Goal: Transaction & Acquisition: Purchase product/service

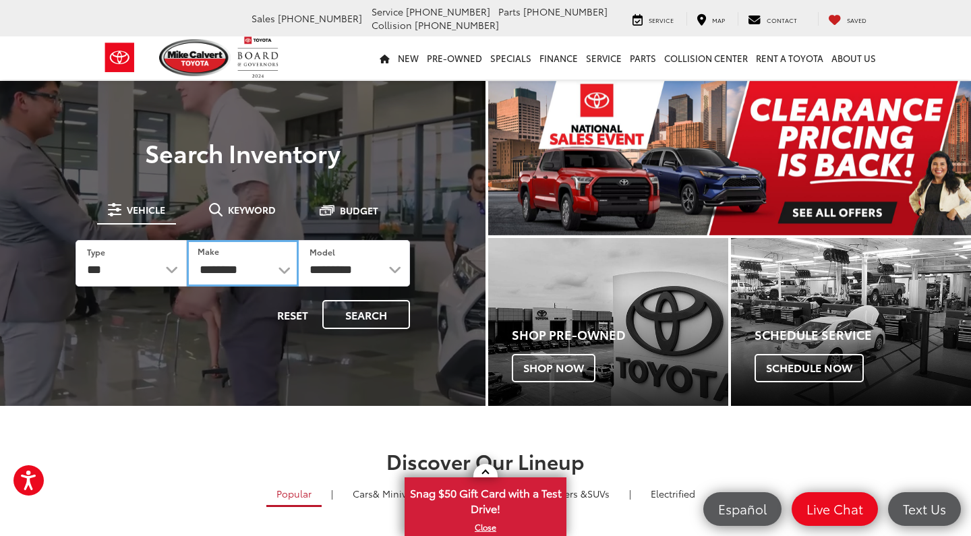
select select "******"
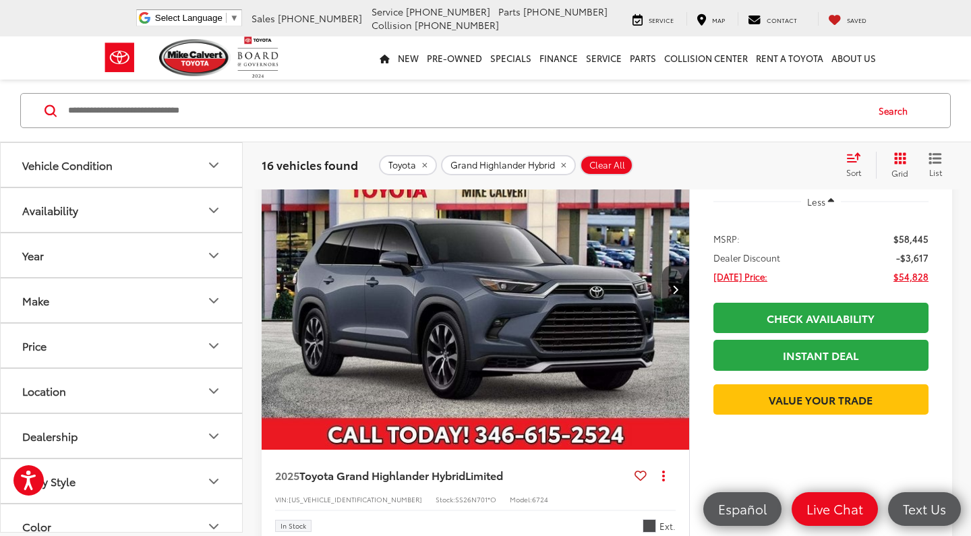
scroll to position [662, 0]
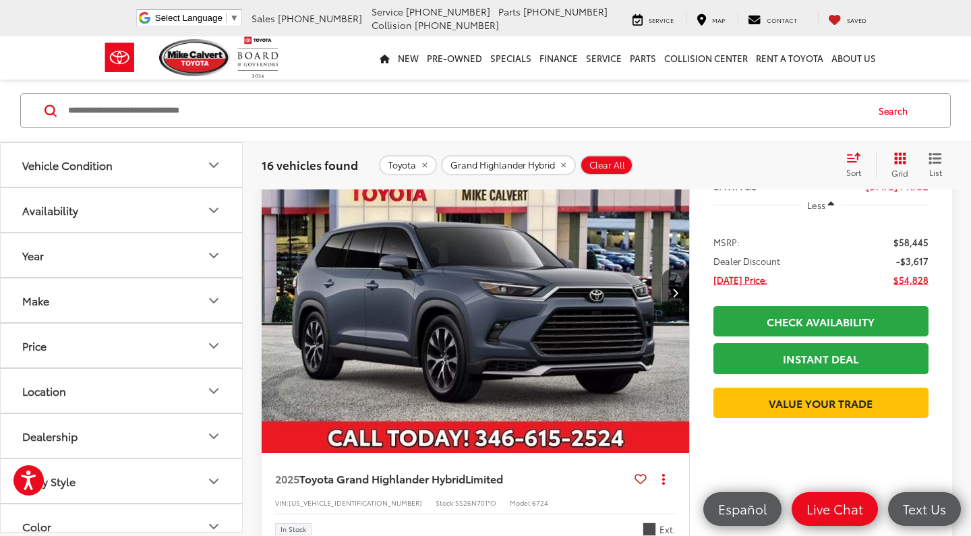
click at [416, 334] on img "2025 Toyota Grand Highlander Hybrid Limited 0" at bounding box center [476, 293] width 430 height 322
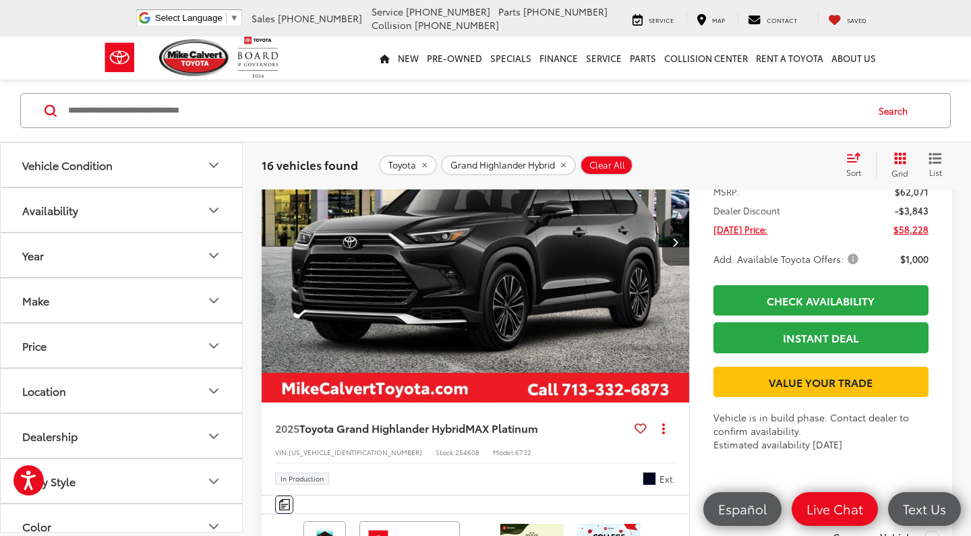
scroll to position [1721, 0]
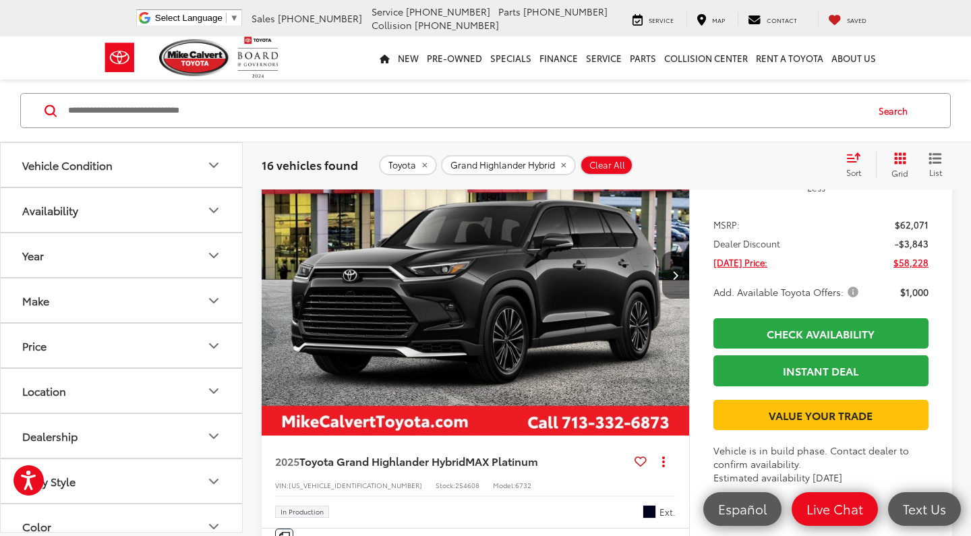
click at [674, 271] on icon "Next image" at bounding box center [675, 274] width 6 height 9
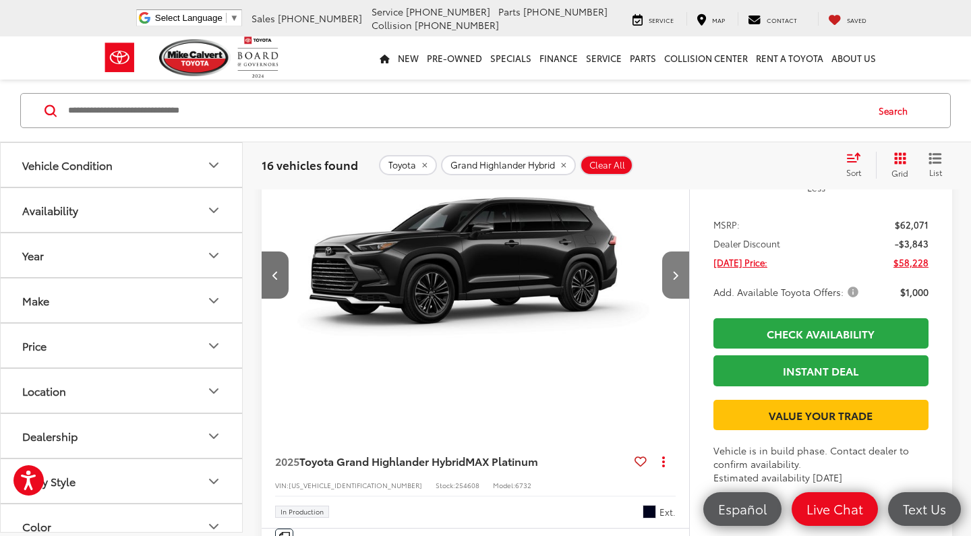
click at [674, 271] on icon "Next image" at bounding box center [675, 274] width 6 height 9
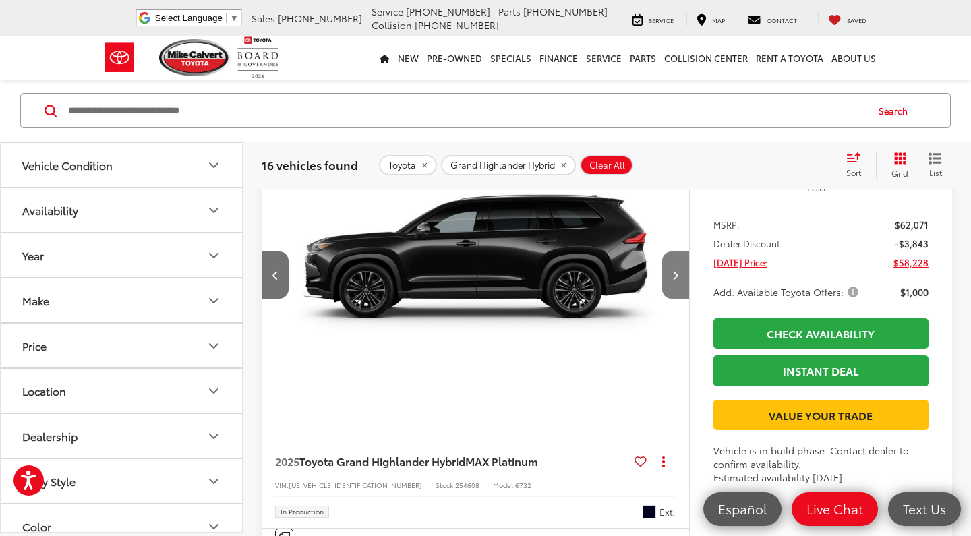
click at [674, 271] on icon "Next image" at bounding box center [675, 274] width 6 height 9
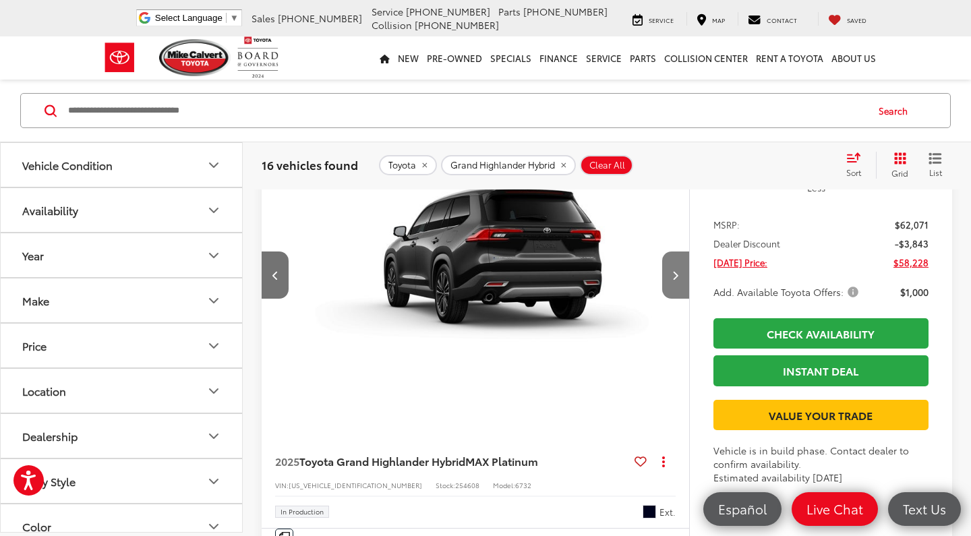
click at [674, 271] on icon "Next image" at bounding box center [675, 274] width 6 height 9
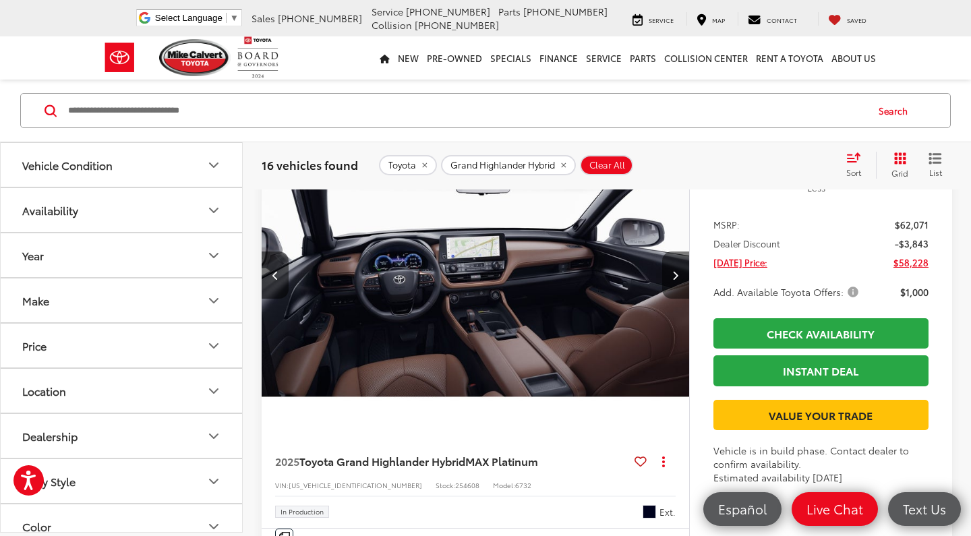
click at [675, 272] on icon "Next image" at bounding box center [675, 274] width 6 height 9
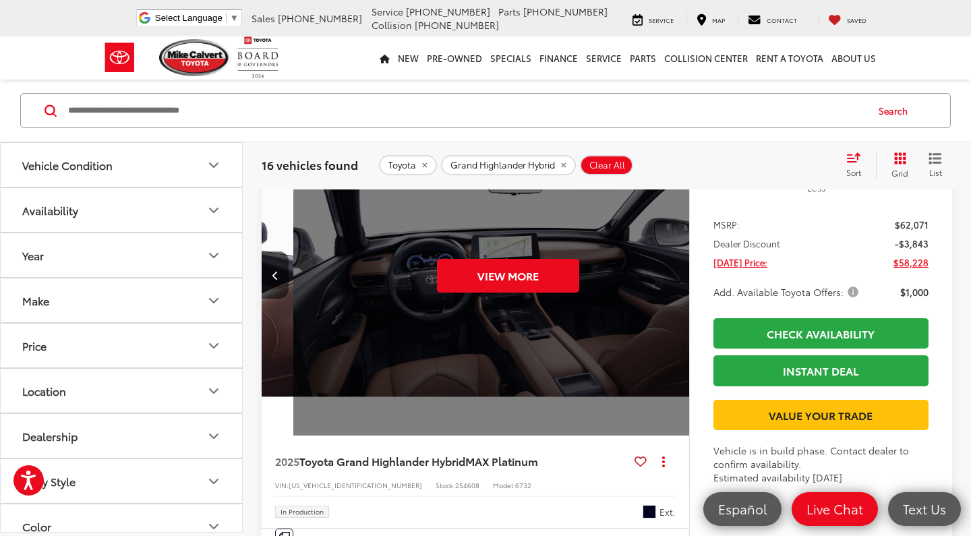
scroll to position [0, 2148]
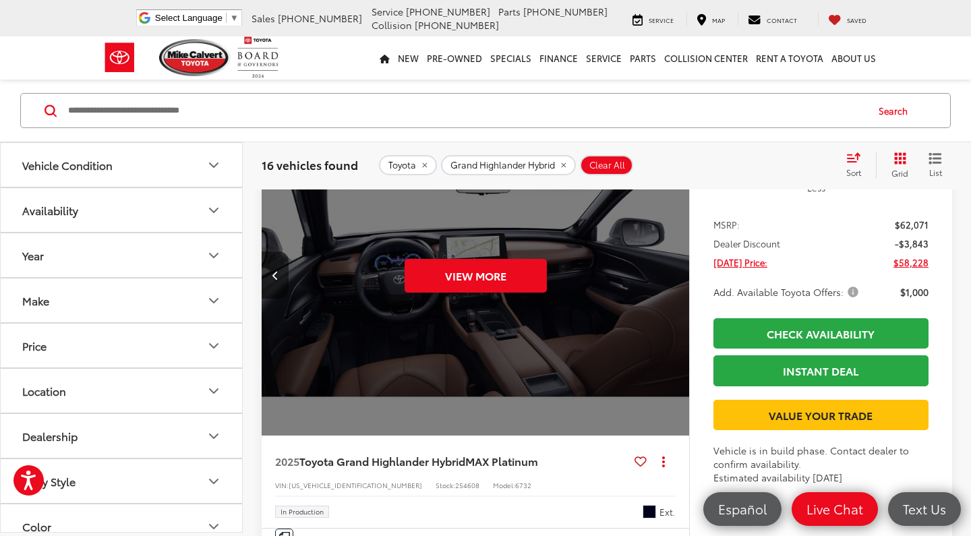
click at [675, 272] on div "View More" at bounding box center [476, 276] width 430 height 322
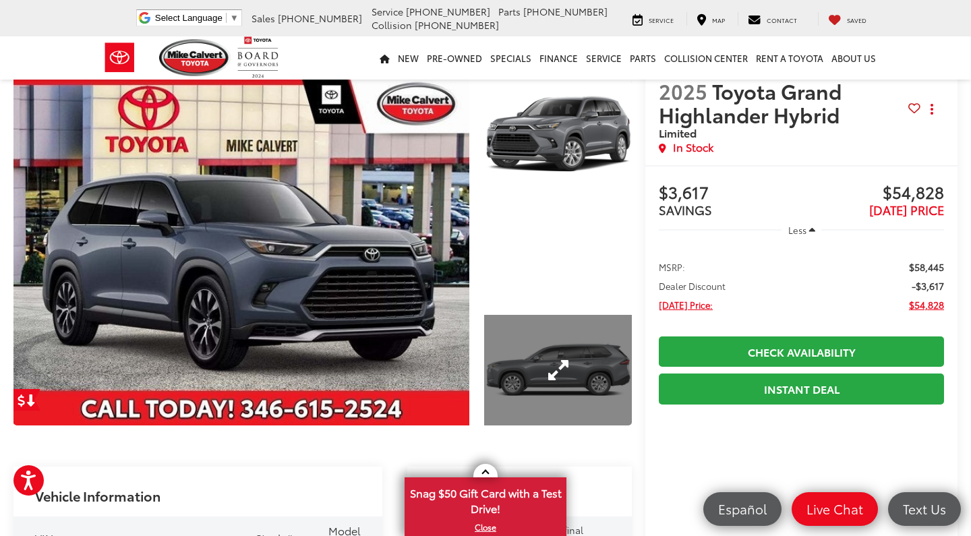
scroll to position [42, 0]
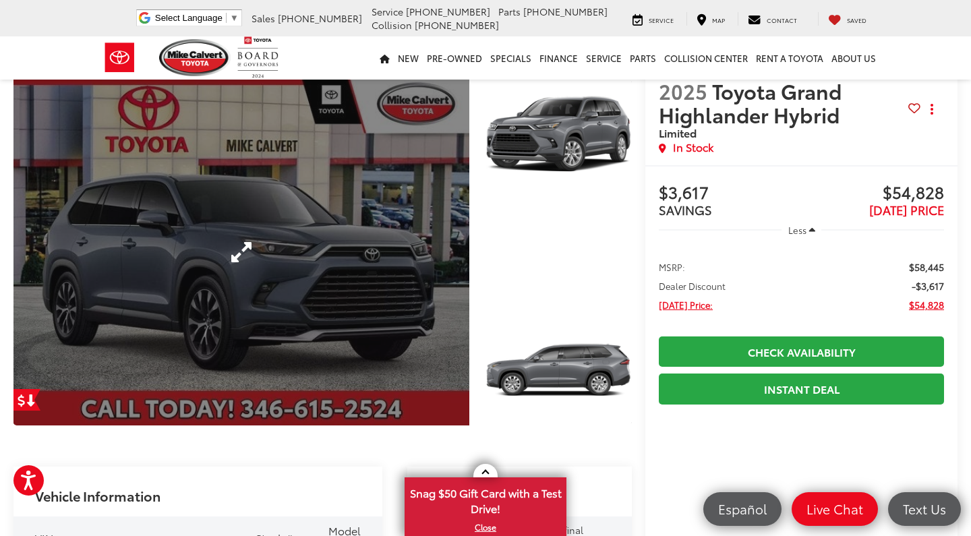
click at [257, 218] on link "Expand Photo 0" at bounding box center [241, 252] width 456 height 347
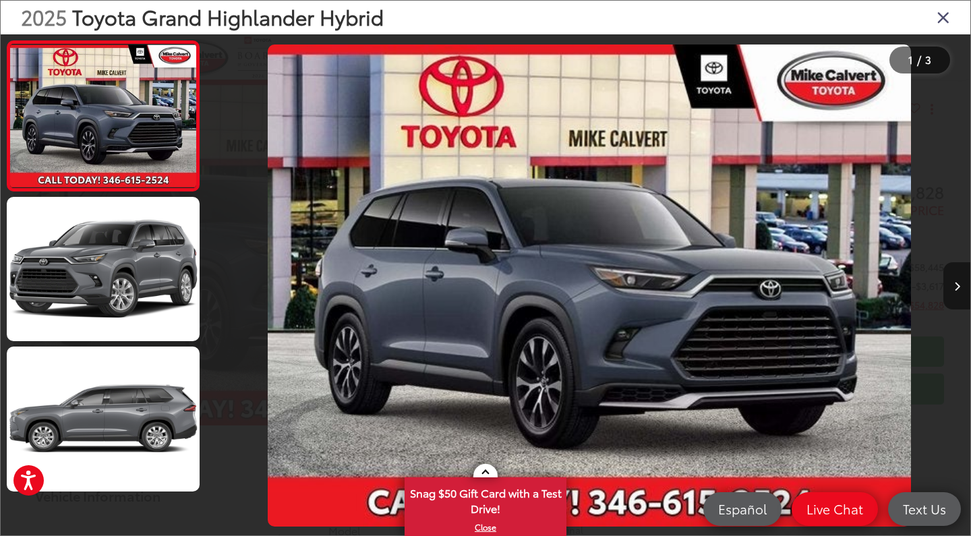
click at [957, 286] on icon "Next image" at bounding box center [957, 286] width 6 height 9
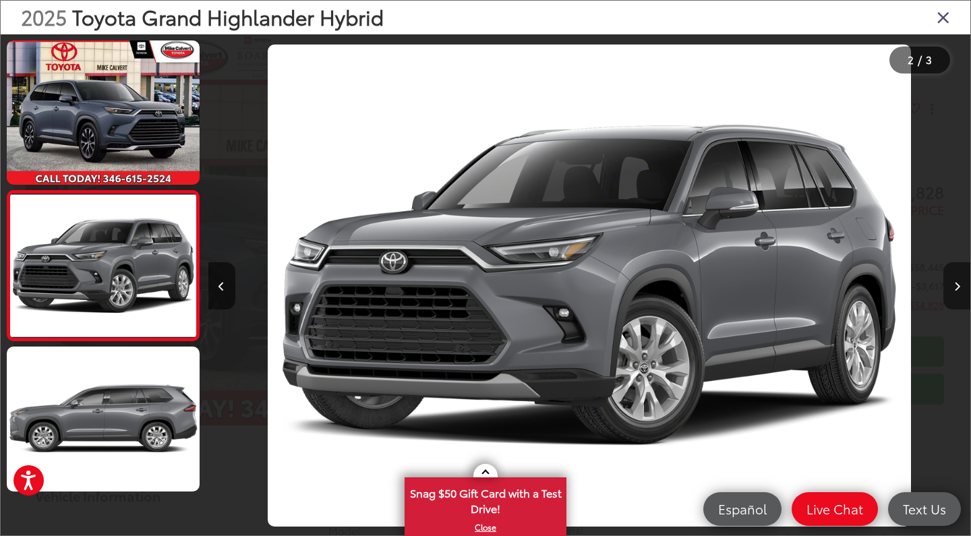
click at [957, 286] on icon "Next image" at bounding box center [957, 286] width 6 height 9
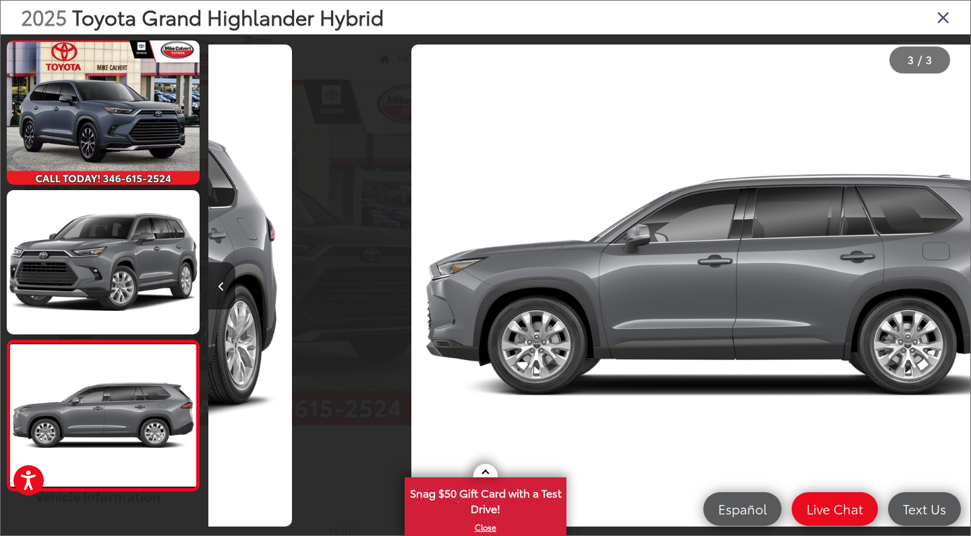
scroll to position [0, 1525]
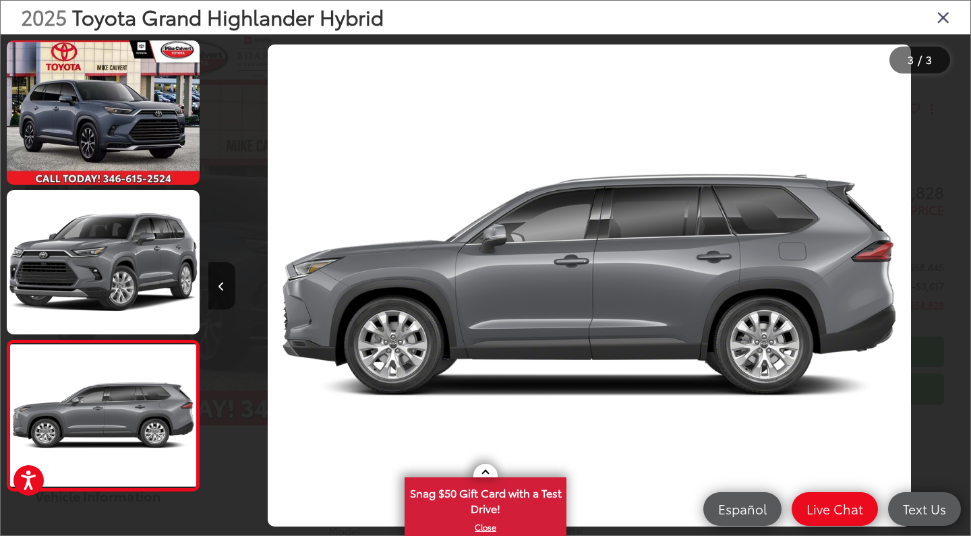
click at [957, 286] on div at bounding box center [874, 285] width 191 height 502
click at [957, 274] on div at bounding box center [874, 285] width 191 height 502
click at [942, 14] on icon "Close gallery" at bounding box center [943, 17] width 13 height 18
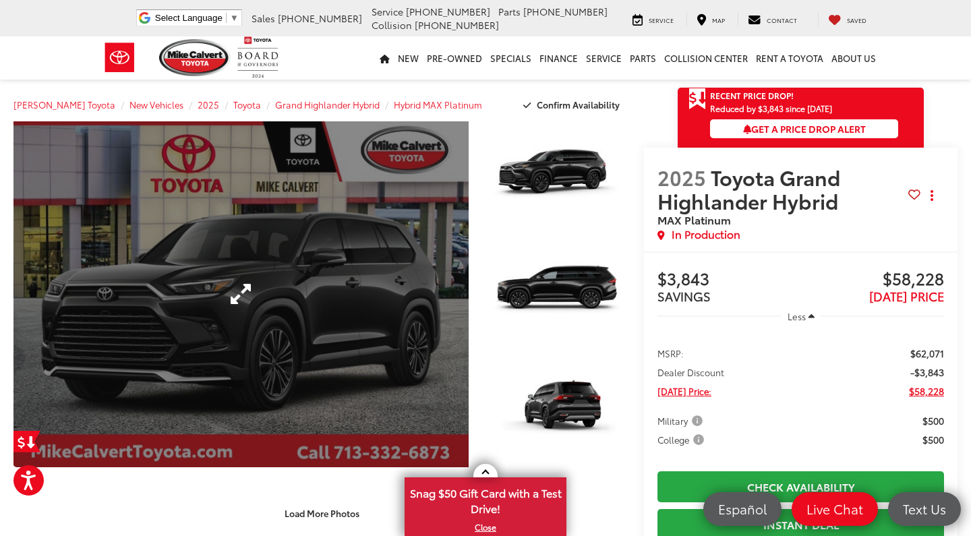
click at [340, 322] on link "Expand Photo 0" at bounding box center [240, 294] width 455 height 346
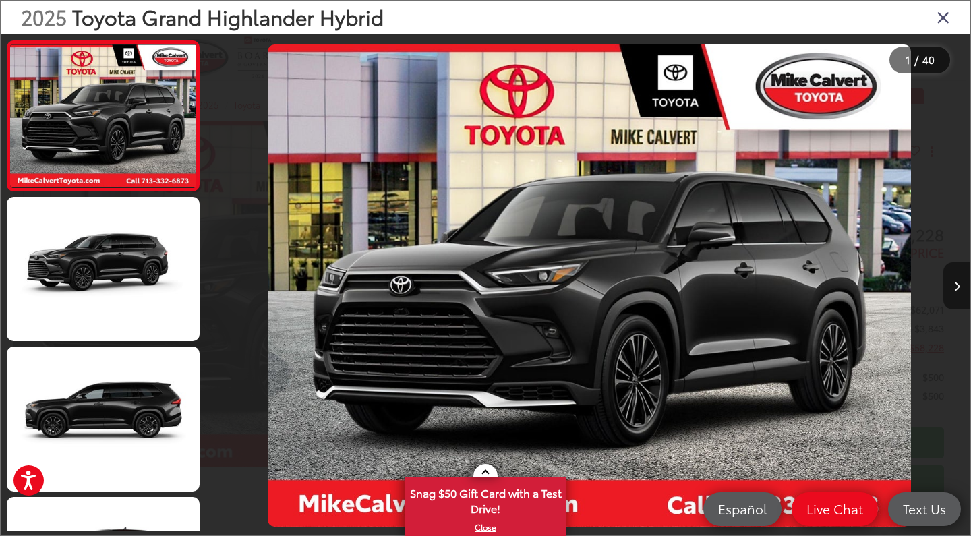
click at [956, 282] on icon "Next image" at bounding box center [957, 286] width 6 height 9
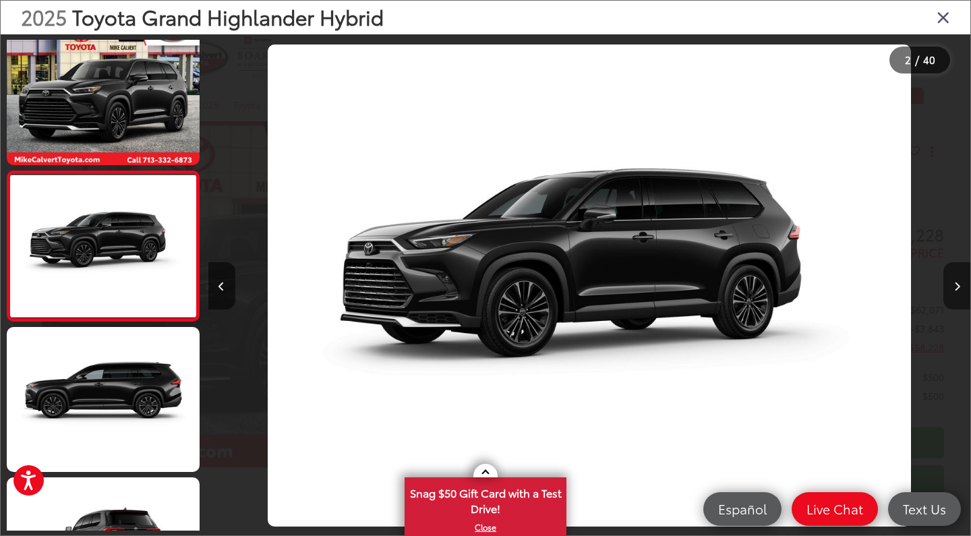
click at [956, 282] on icon "Next image" at bounding box center [957, 286] width 6 height 9
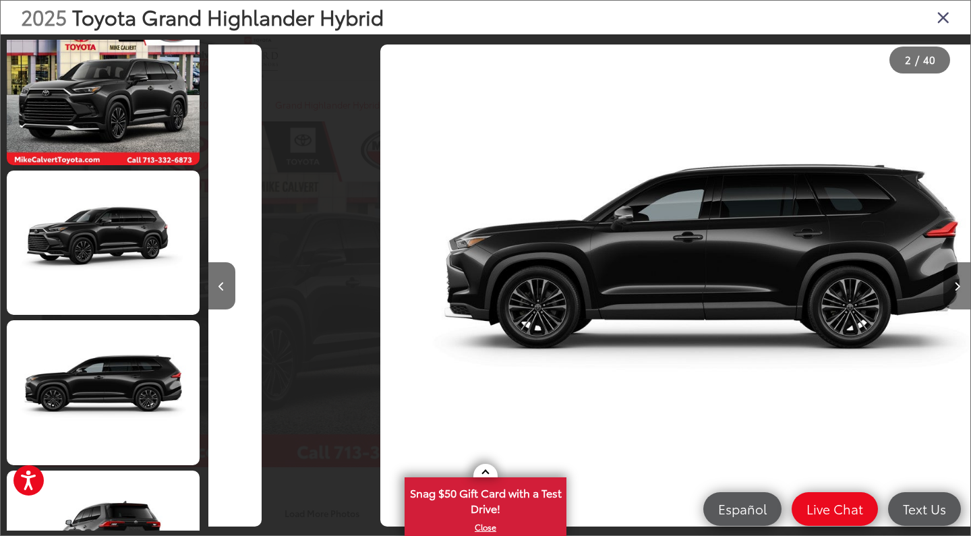
scroll to position [138, 0]
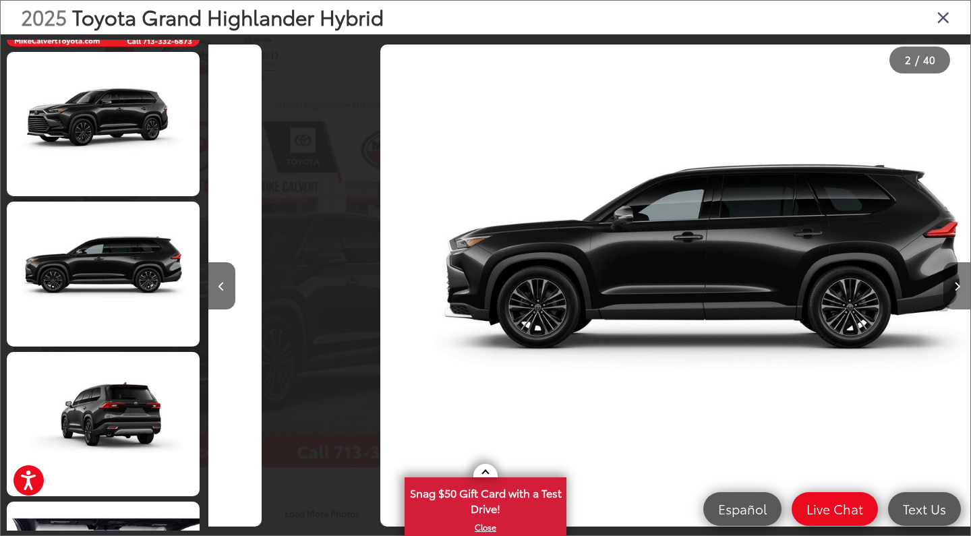
click at [956, 282] on icon "Next image" at bounding box center [957, 286] width 6 height 9
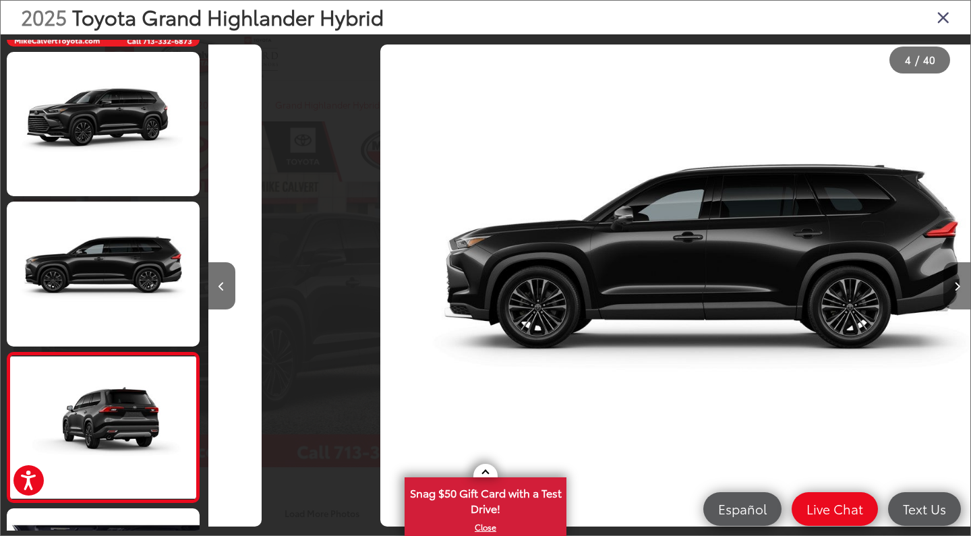
scroll to position [313, 0]
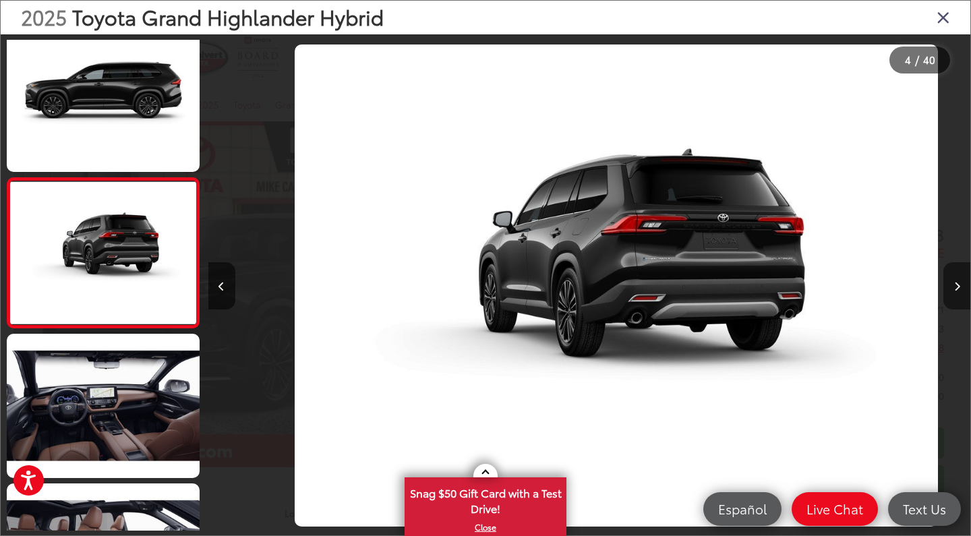
click at [956, 282] on icon "Next image" at bounding box center [957, 286] width 6 height 9
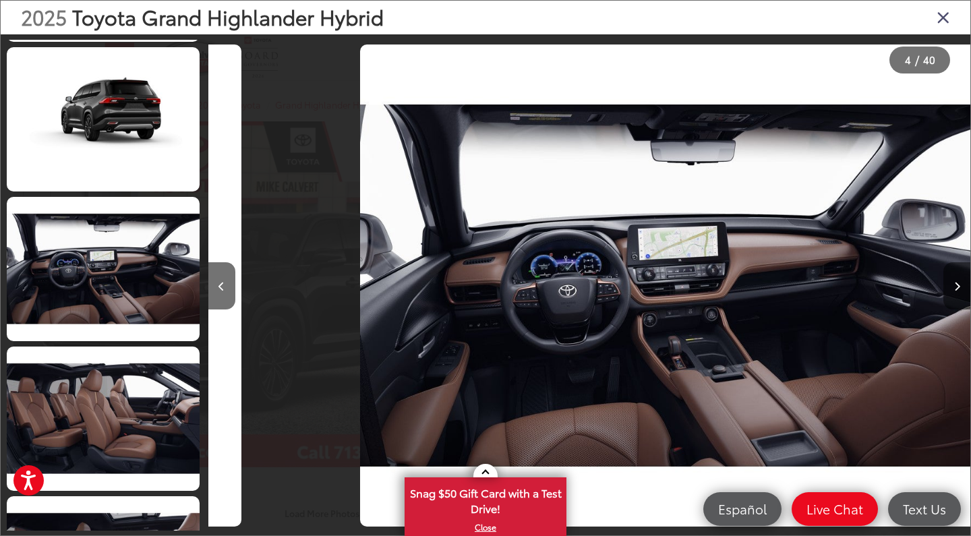
scroll to position [469, 0]
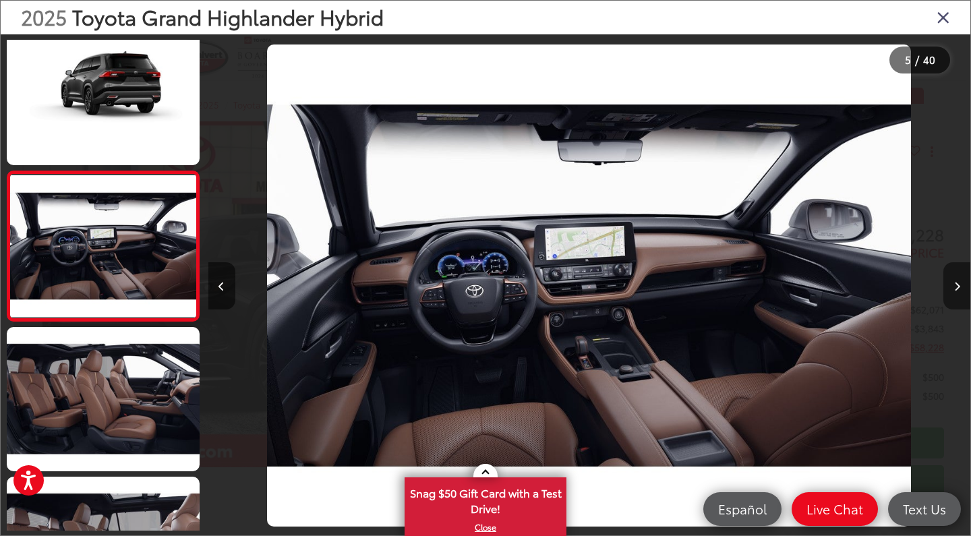
click at [956, 282] on icon "Next image" at bounding box center [957, 286] width 6 height 9
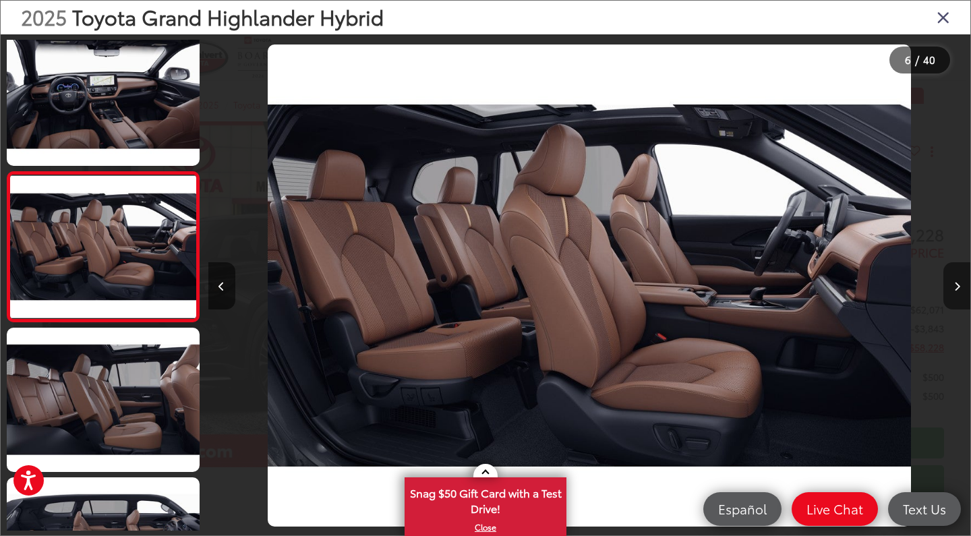
scroll to position [619, 0]
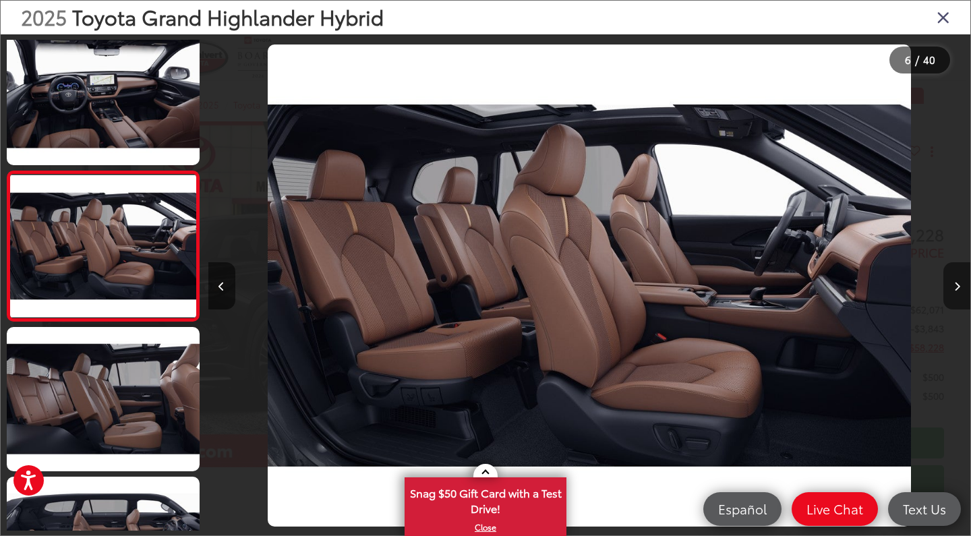
click at [955, 283] on icon "Next image" at bounding box center [957, 286] width 6 height 9
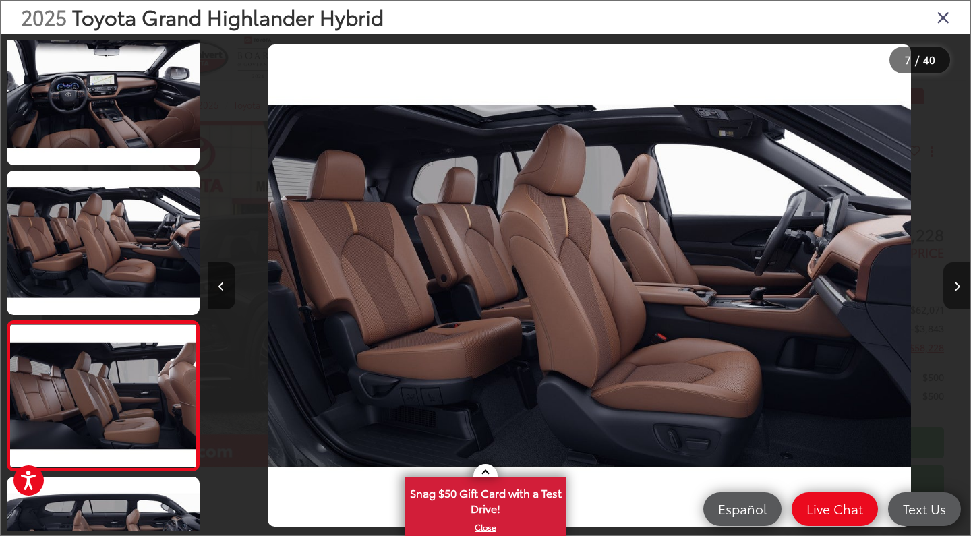
scroll to position [769, 0]
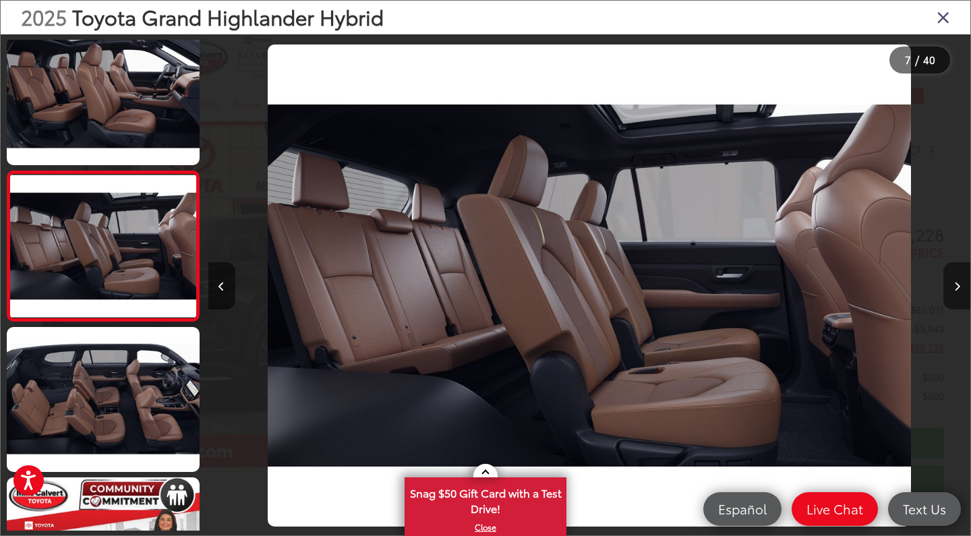
click at [955, 283] on icon "Next image" at bounding box center [957, 286] width 6 height 9
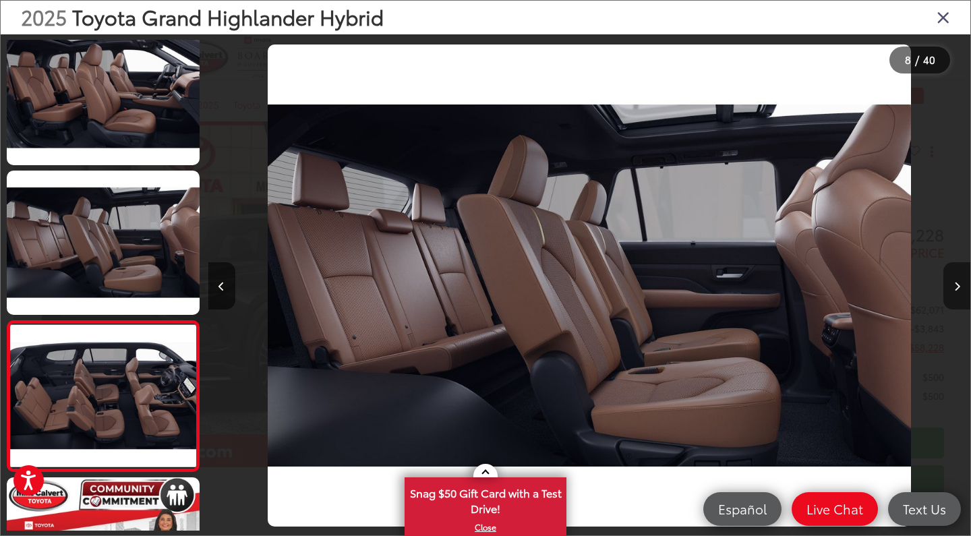
scroll to position [918, 0]
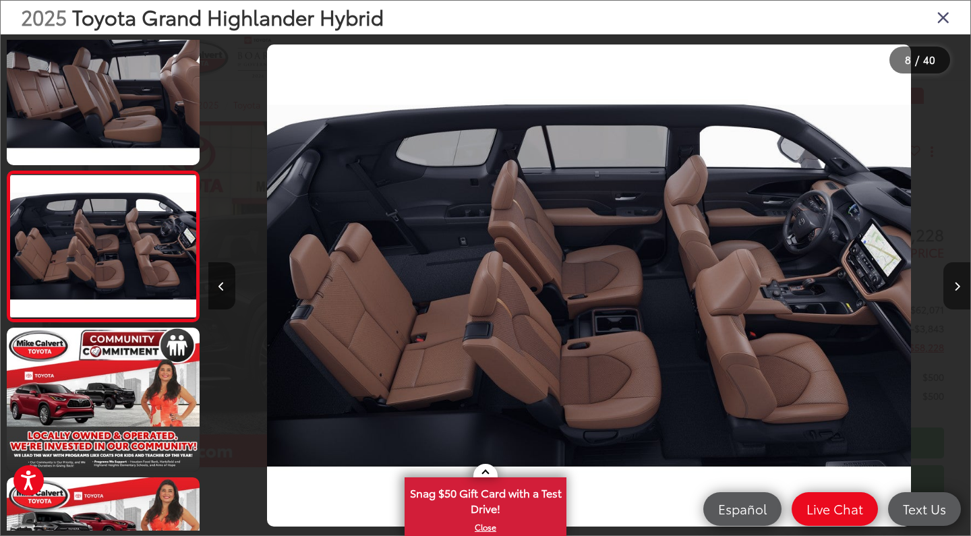
click at [955, 287] on icon "Next image" at bounding box center [957, 286] width 6 height 9
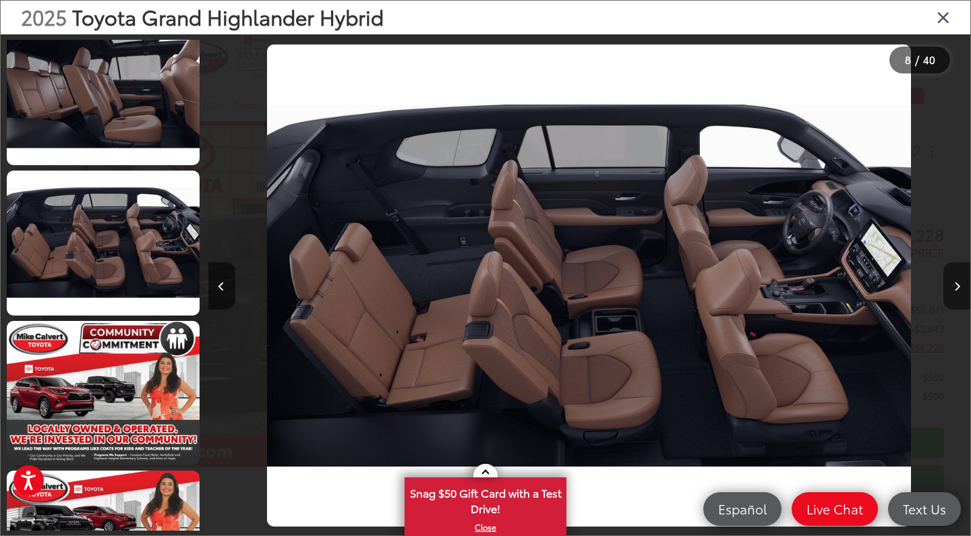
scroll to position [1069, 0]
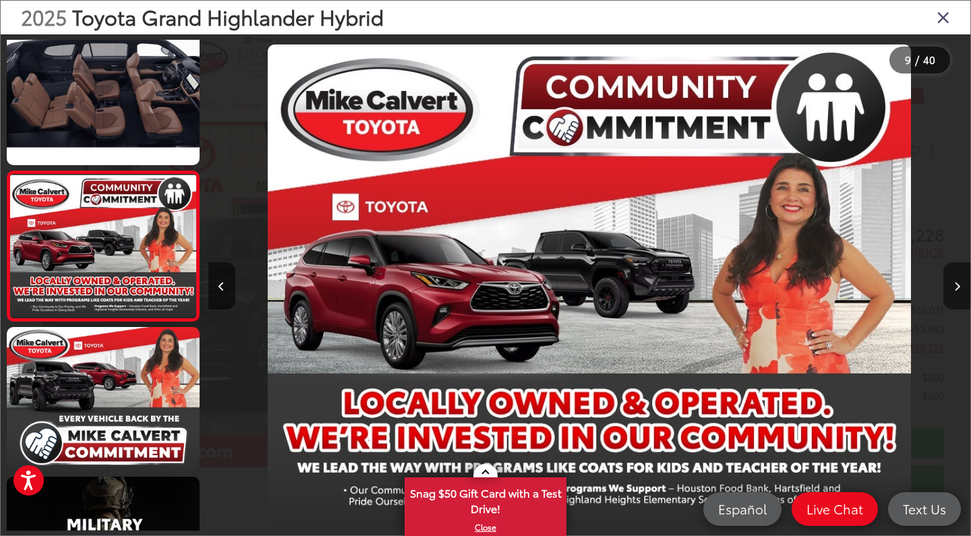
click at [955, 287] on icon "Next image" at bounding box center [957, 286] width 6 height 9
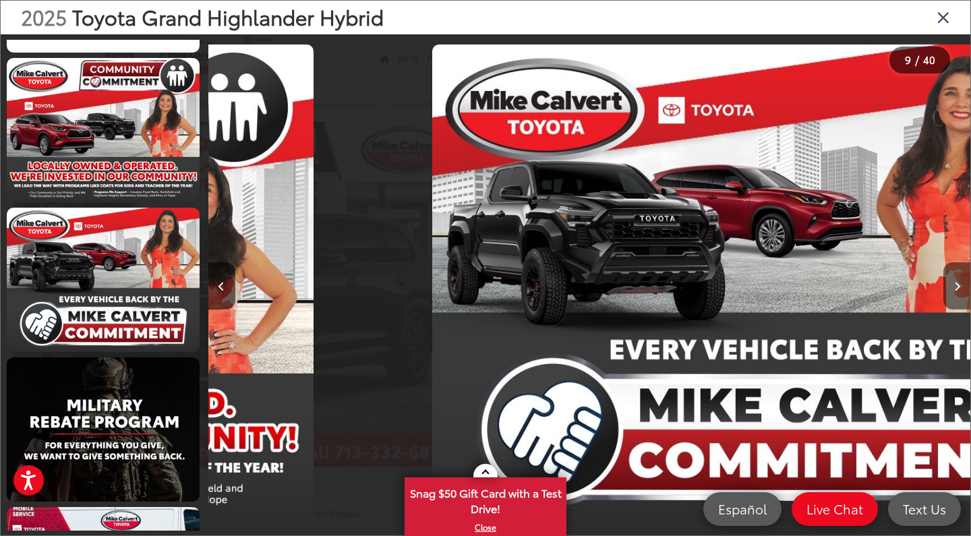
scroll to position [1218, 0]
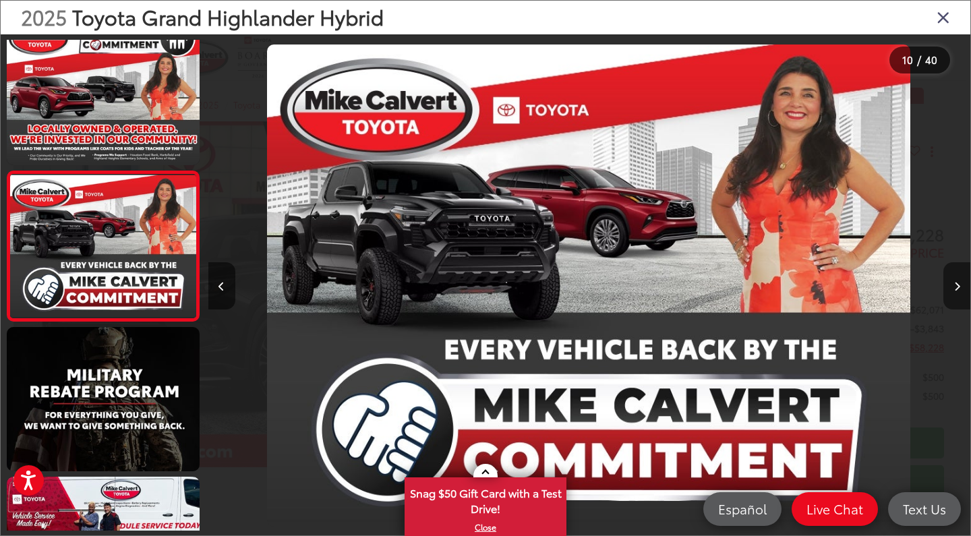
click at [955, 287] on icon "Next image" at bounding box center [957, 286] width 6 height 9
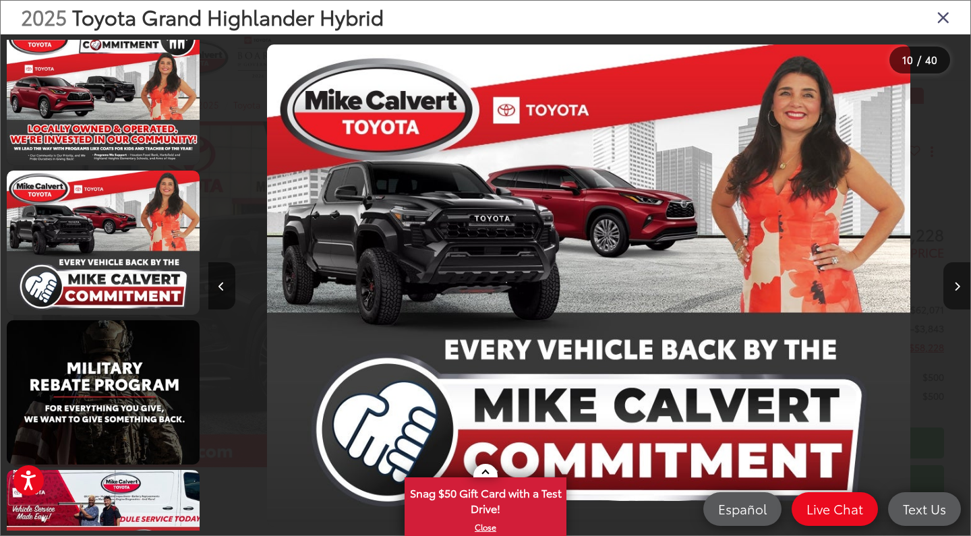
scroll to position [1368, 0]
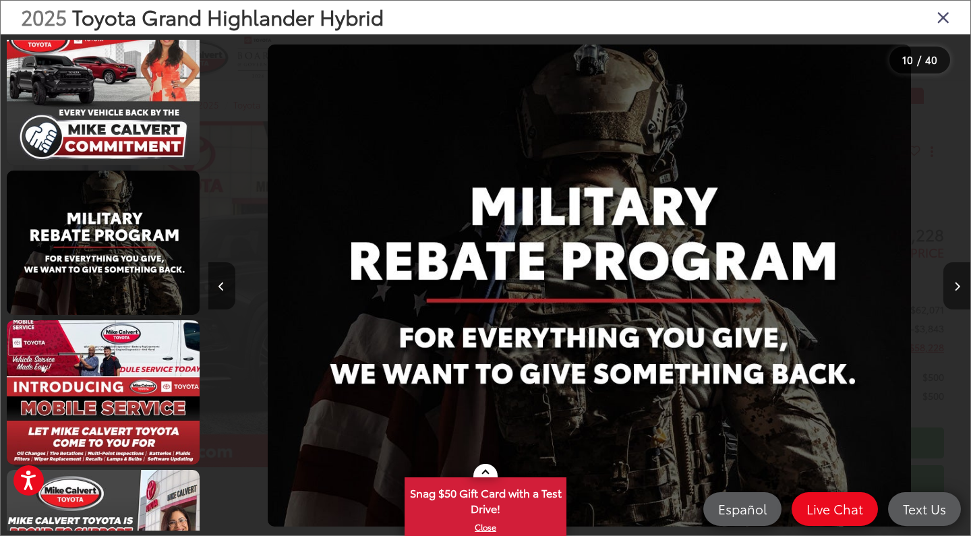
click at [955, 287] on icon "Next image" at bounding box center [957, 286] width 6 height 9
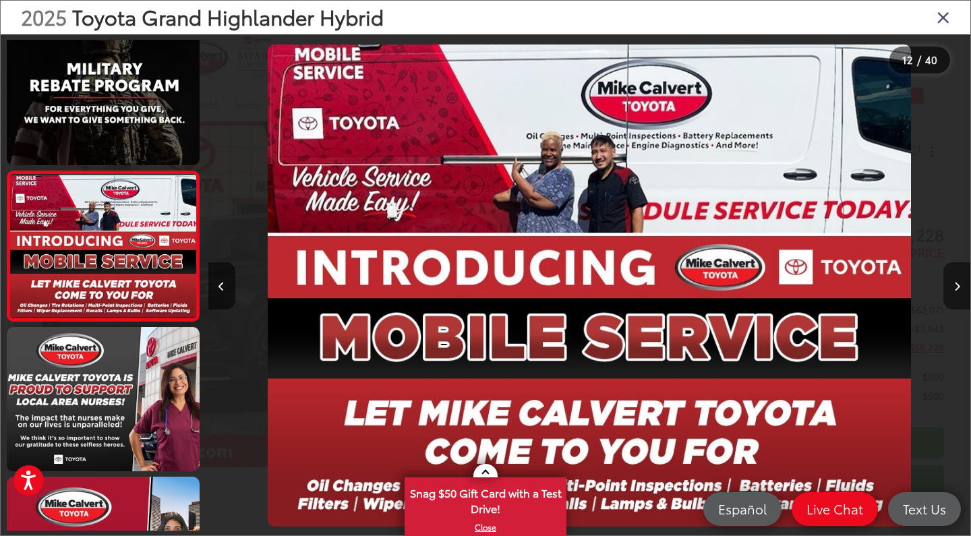
click at [955, 287] on icon "Next image" at bounding box center [957, 286] width 6 height 9
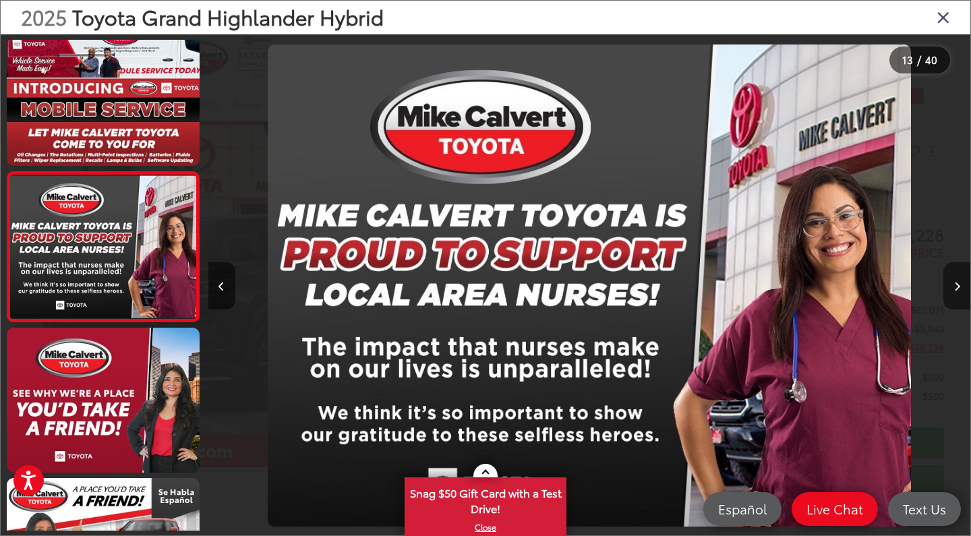
click at [955, 287] on icon "Next image" at bounding box center [957, 286] width 6 height 9
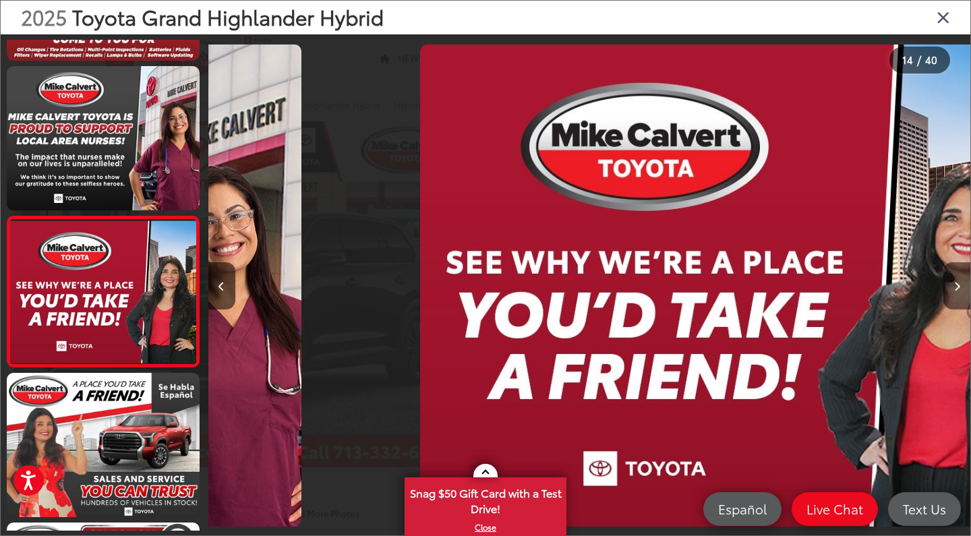
click at [955, 287] on icon "Next image" at bounding box center [957, 286] width 6 height 9
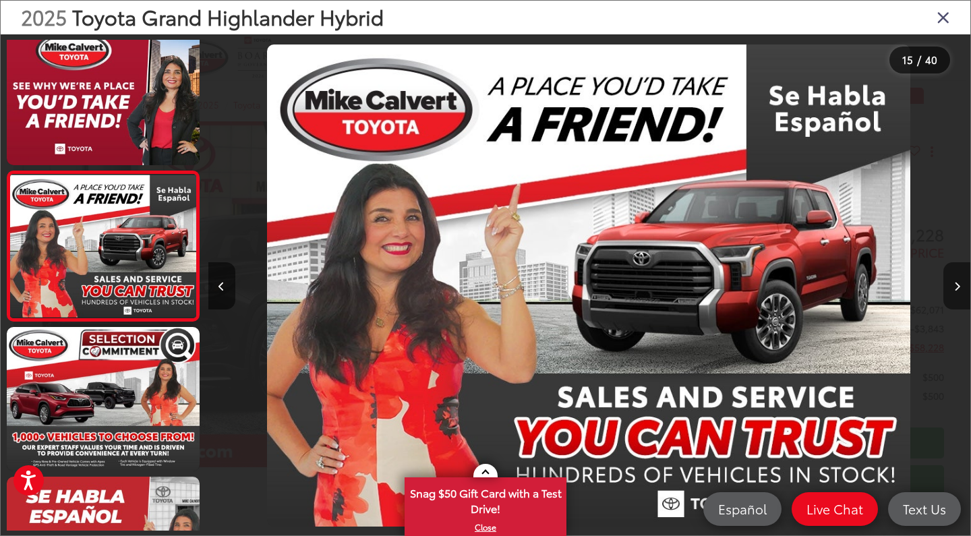
click at [955, 287] on icon "Next image" at bounding box center [957, 286] width 6 height 9
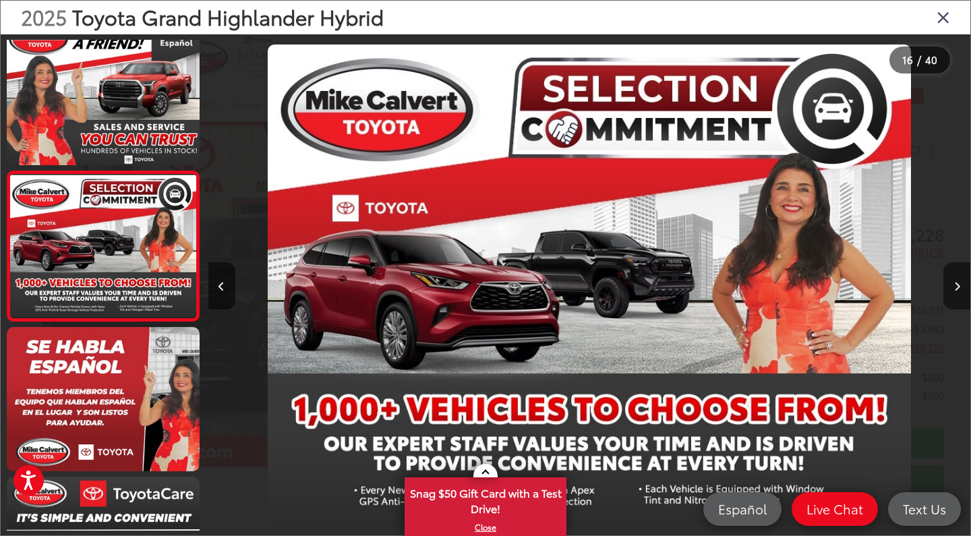
click at [955, 287] on icon "Next image" at bounding box center [957, 286] width 6 height 9
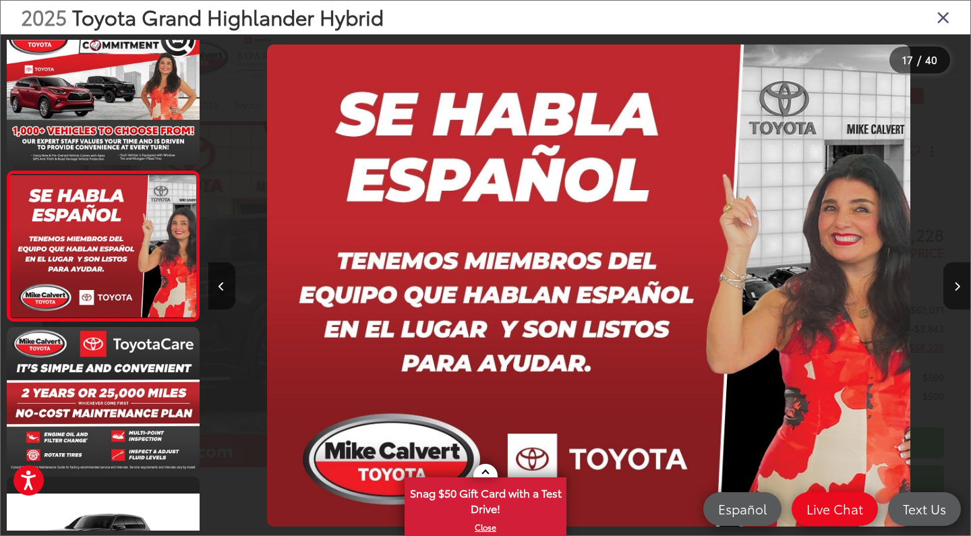
click at [955, 287] on icon "Next image" at bounding box center [957, 286] width 6 height 9
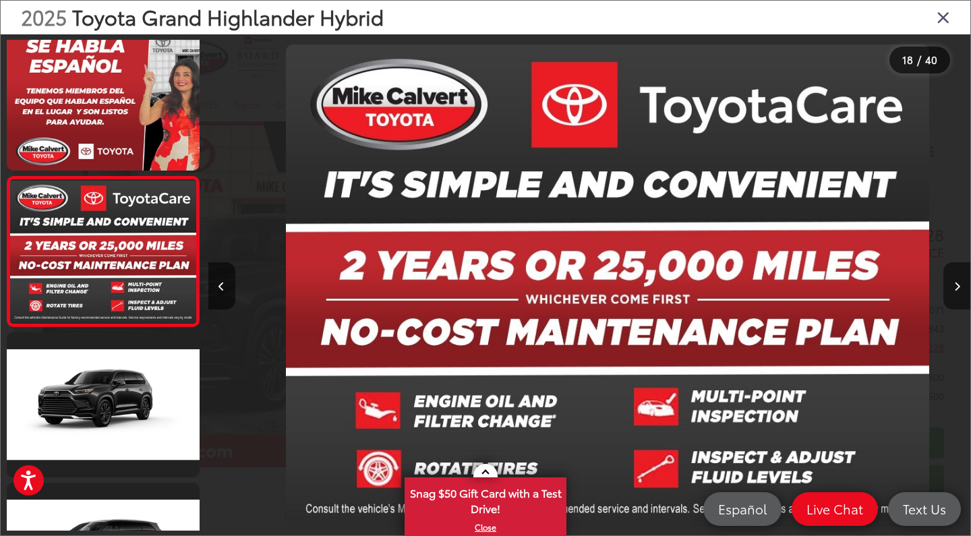
click at [955, 287] on icon "Next image" at bounding box center [957, 286] width 6 height 9
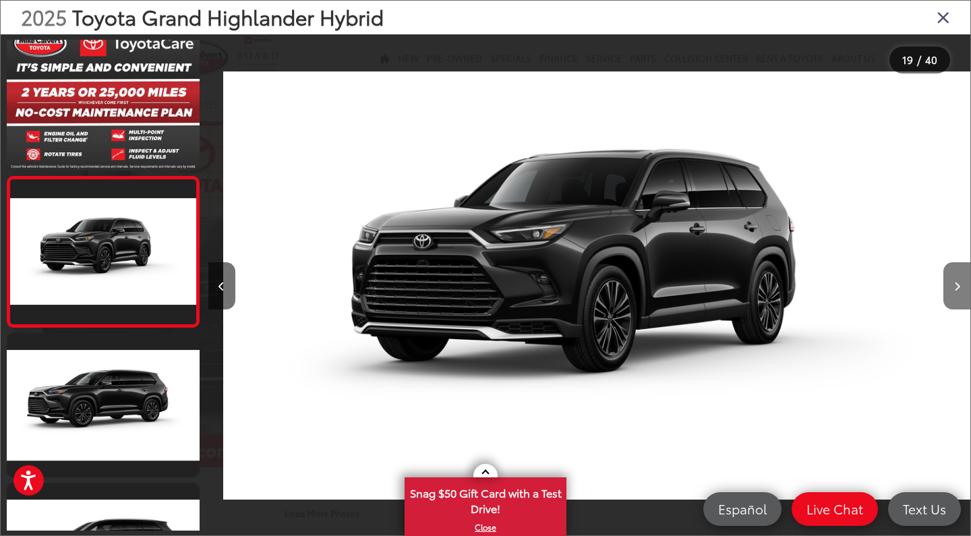
click at [955, 287] on icon "Next image" at bounding box center [957, 286] width 6 height 9
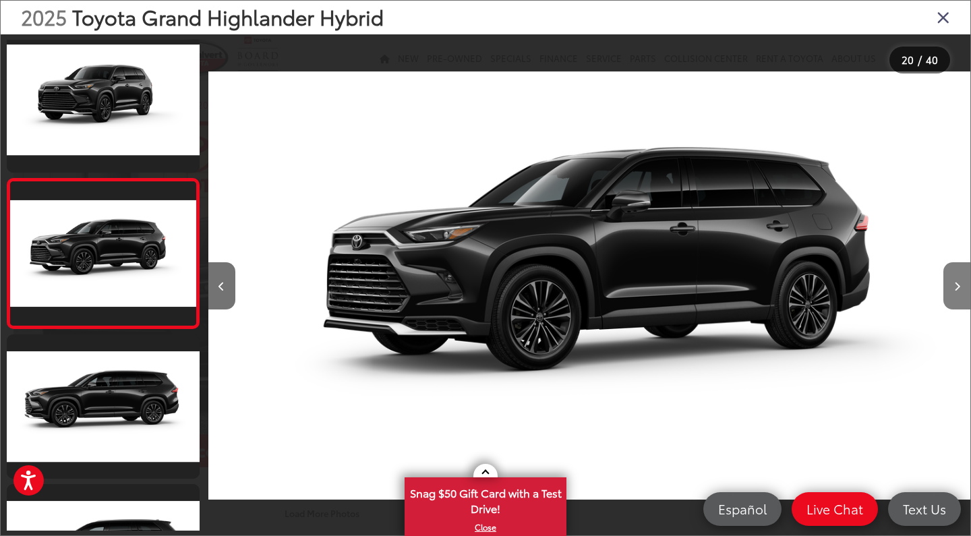
click at [955, 287] on icon "Next image" at bounding box center [957, 286] width 6 height 9
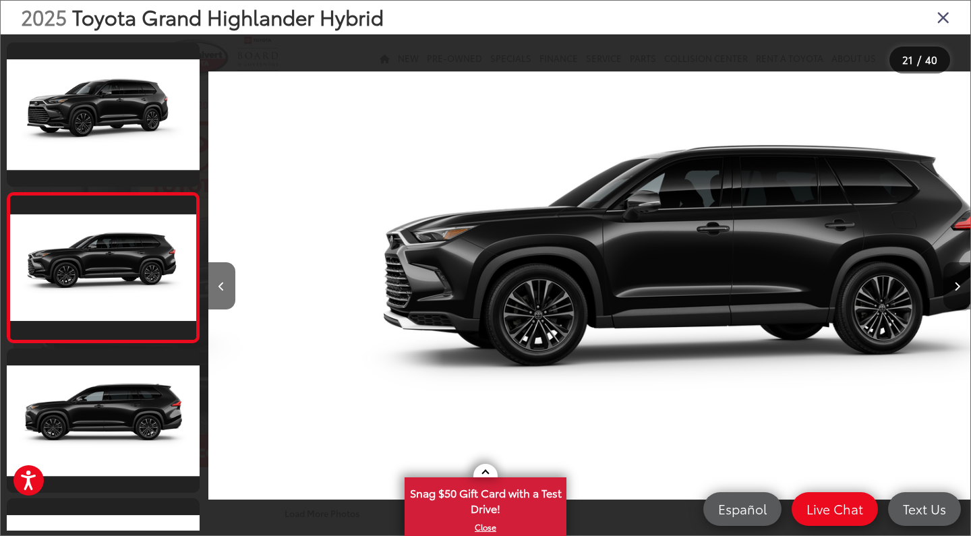
click at [955, 287] on icon "Next image" at bounding box center [957, 286] width 6 height 9
